Goal: Task Accomplishment & Management: Complete application form

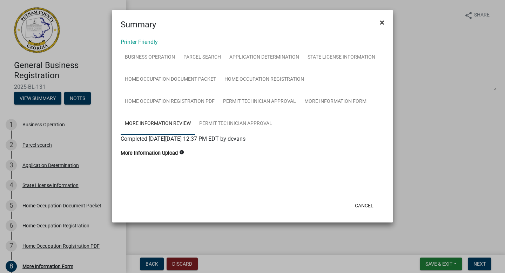
click at [381, 21] on span "×" at bounding box center [382, 23] width 5 height 10
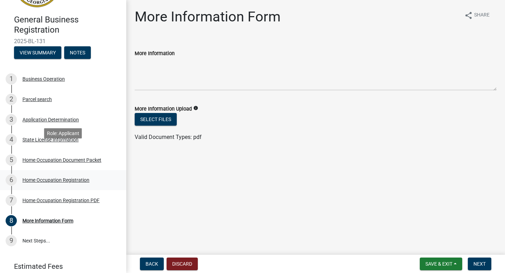
scroll to position [73, 0]
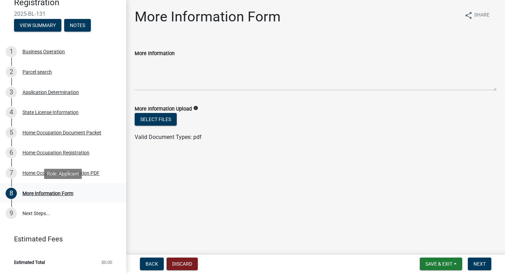
click at [57, 195] on div "More Information Form" at bounding box center [47, 193] width 51 height 5
click at [480, 263] on span "Next" at bounding box center [479, 264] width 12 height 6
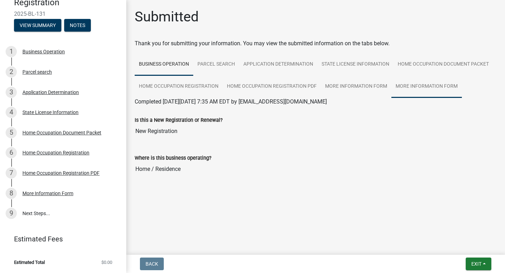
click at [409, 86] on link "More Information Form" at bounding box center [426, 86] width 70 height 22
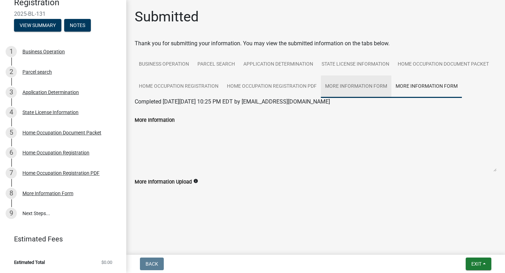
click at [358, 84] on link "More Information Form" at bounding box center [356, 86] width 70 height 22
click at [414, 90] on link "More Information Form" at bounding box center [426, 86] width 70 height 22
click at [357, 83] on link "More Information Form" at bounding box center [356, 86] width 70 height 22
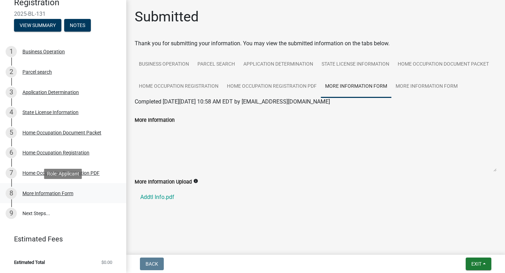
click at [43, 194] on div "More Information Form" at bounding box center [47, 193] width 51 height 5
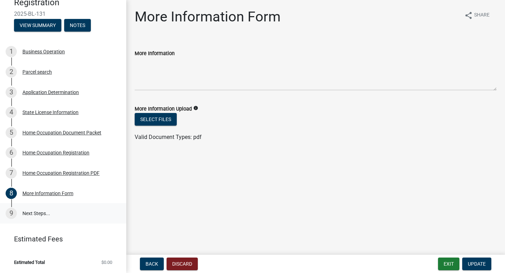
click at [39, 214] on link "9 Next Steps..." at bounding box center [63, 213] width 126 height 20
click at [48, 24] on button "View Summary" at bounding box center [37, 25] width 47 height 13
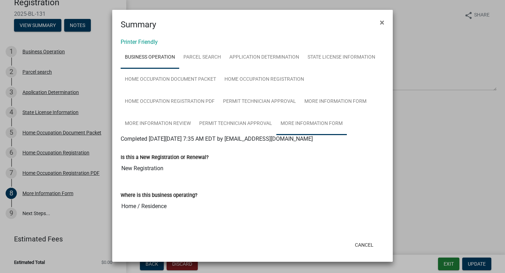
click at [305, 123] on link "More Information Form" at bounding box center [311, 124] width 70 height 22
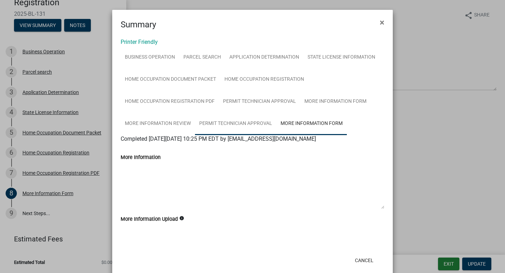
click at [253, 125] on link "Permit Technician Approval" at bounding box center [235, 124] width 81 height 22
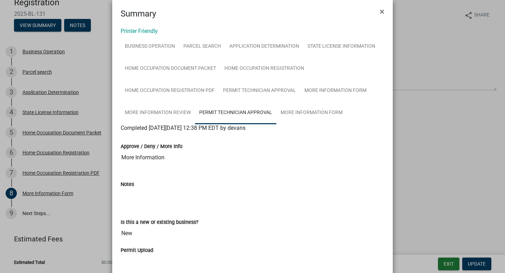
scroll to position [0, 0]
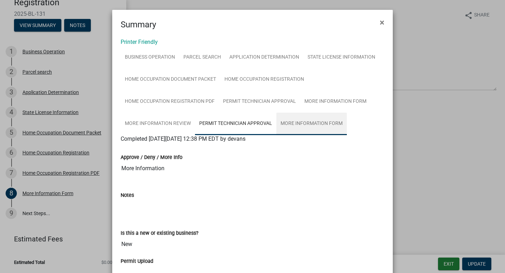
click at [315, 120] on link "More Information Form" at bounding box center [311, 124] width 70 height 22
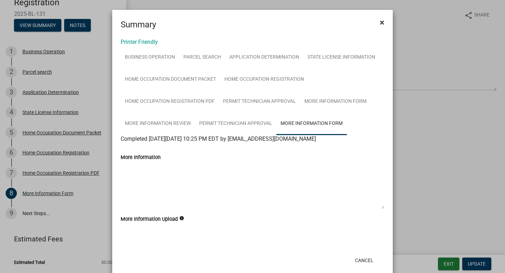
click at [383, 20] on span "×" at bounding box center [382, 23] width 5 height 10
